Goal: Entertainment & Leisure: Consume media (video, audio)

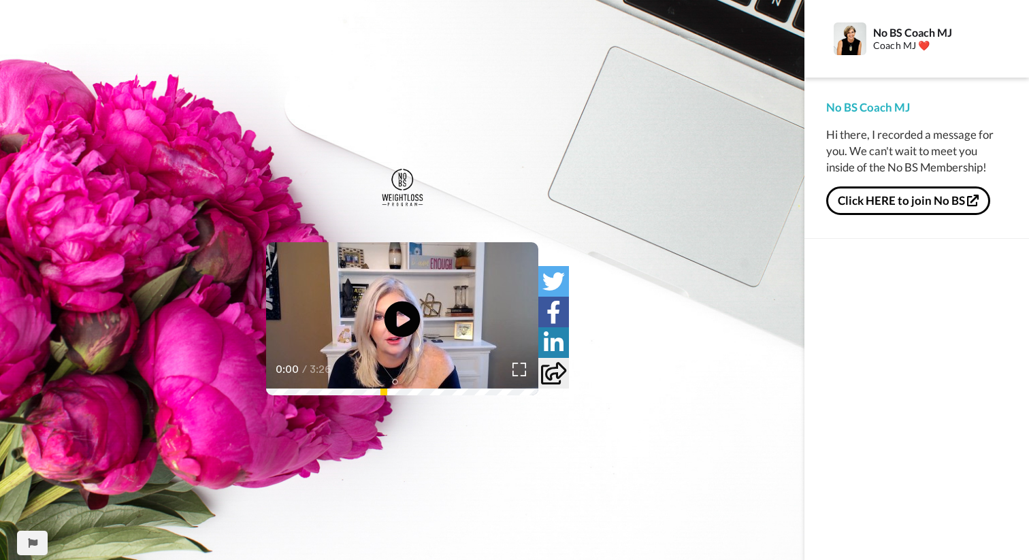
click at [400, 314] on icon "Play/Pause" at bounding box center [403, 319] width 36 height 65
click at [312, 388] on video at bounding box center [402, 318] width 272 height 153
click at [410, 317] on icon at bounding box center [403, 320] width 36 height 36
click at [266, 395] on video at bounding box center [402, 318] width 272 height 153
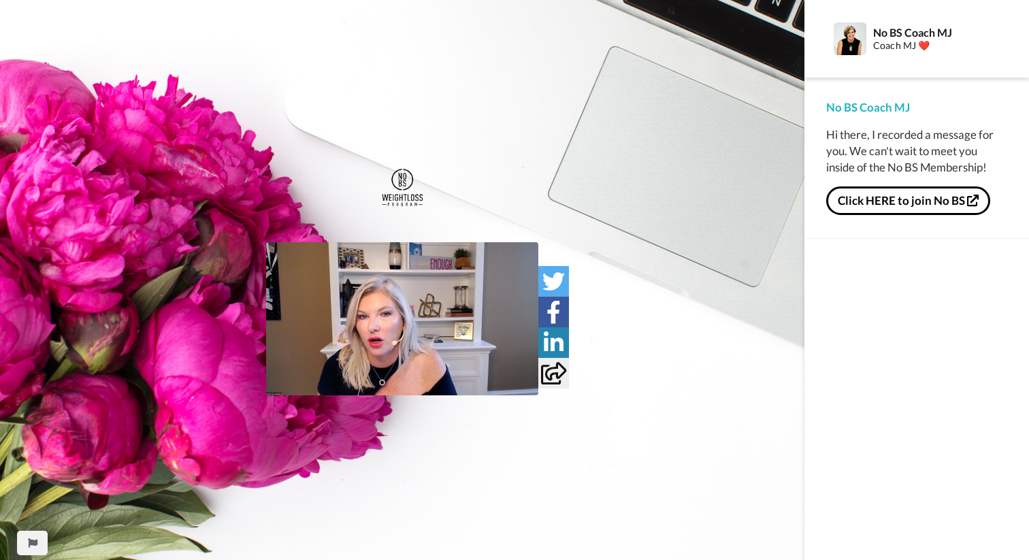
click at [382, 333] on img at bounding box center [402, 318] width 272 height 153
click at [394, 327] on icon at bounding box center [403, 320] width 36 height 36
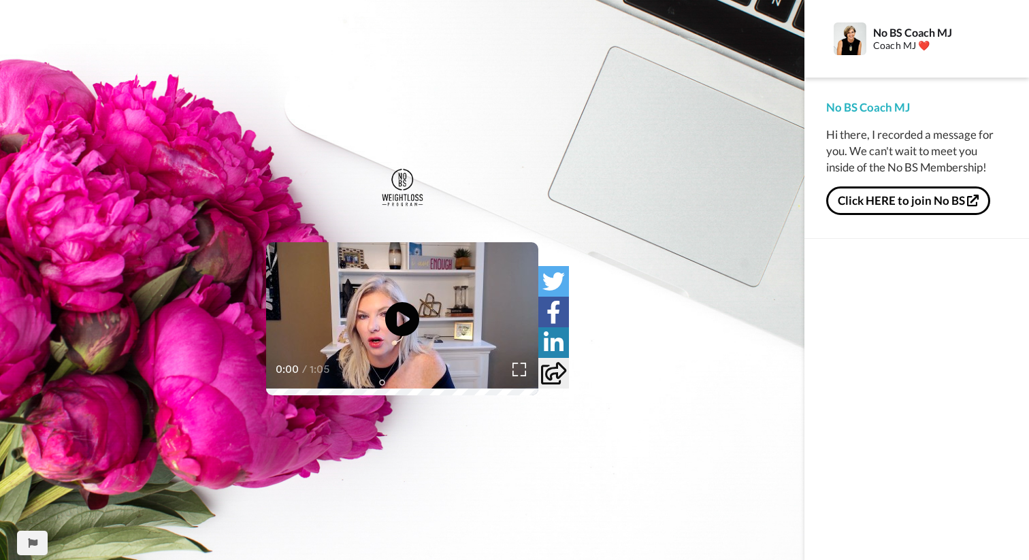
click at [344, 395] on video at bounding box center [402, 318] width 272 height 153
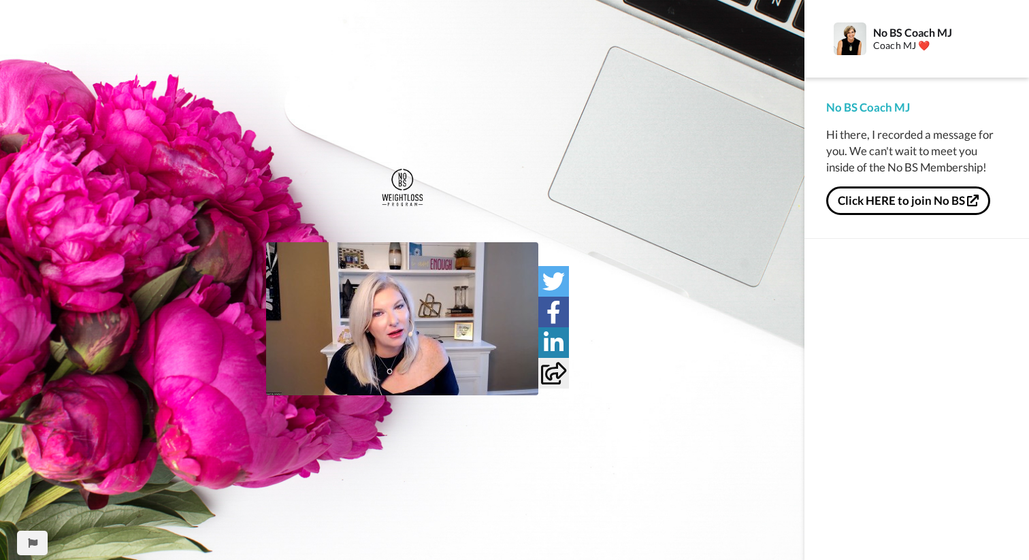
click at [401, 336] on img at bounding box center [402, 318] width 272 height 153
